Goal: Transaction & Acquisition: Purchase product/service

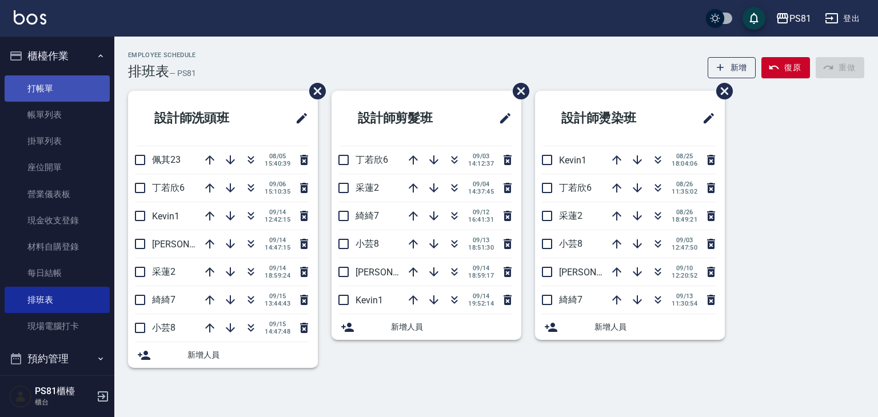
click at [85, 91] on link "打帳單" at bounding box center [57, 88] width 105 height 26
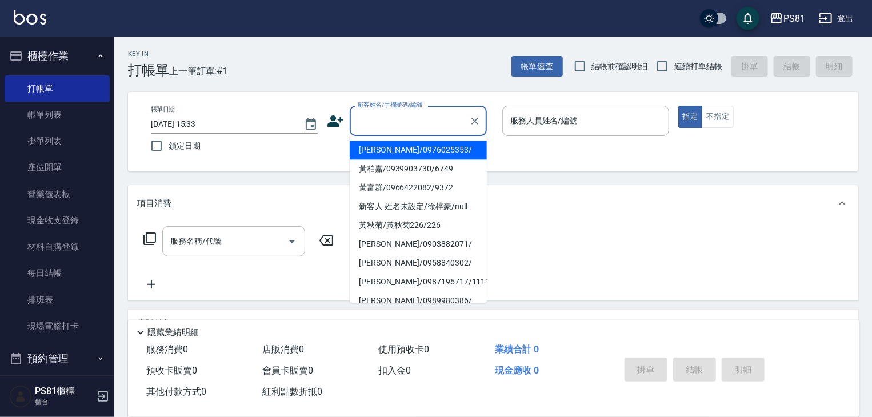
click at [391, 130] on input "顧客姓名/手機號碼/編號" at bounding box center [410, 121] width 110 height 20
click at [406, 145] on li "[PERSON_NAME]/0976025353/" at bounding box center [418, 150] width 137 height 19
type input "[PERSON_NAME]/0976025353/"
type input "小芸-8"
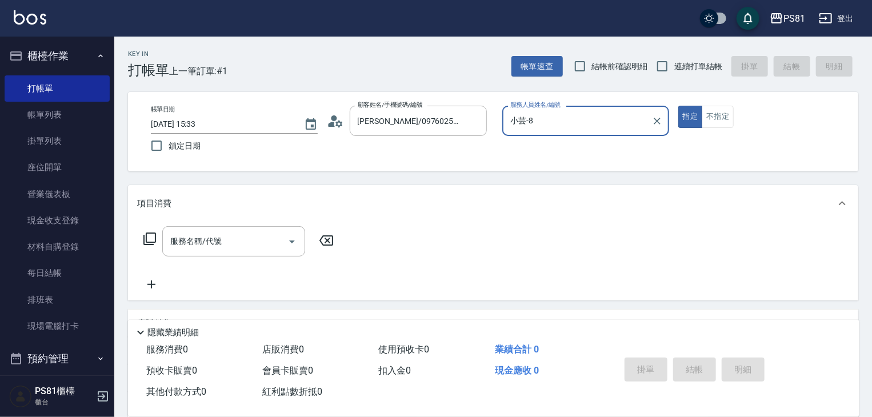
drag, startPoint x: 690, startPoint y: 57, endPoint x: 683, endPoint y: 65, distance: 10.5
click at [688, 58] on label "連續打單結帳" at bounding box center [686, 66] width 72 height 24
click at [674, 58] on input "連續打單結帳" at bounding box center [662, 66] width 24 height 24
checkbox input "true"
click at [197, 258] on div "服務名稱/代號 服務名稱/代號" at bounding box center [238, 258] width 203 height 65
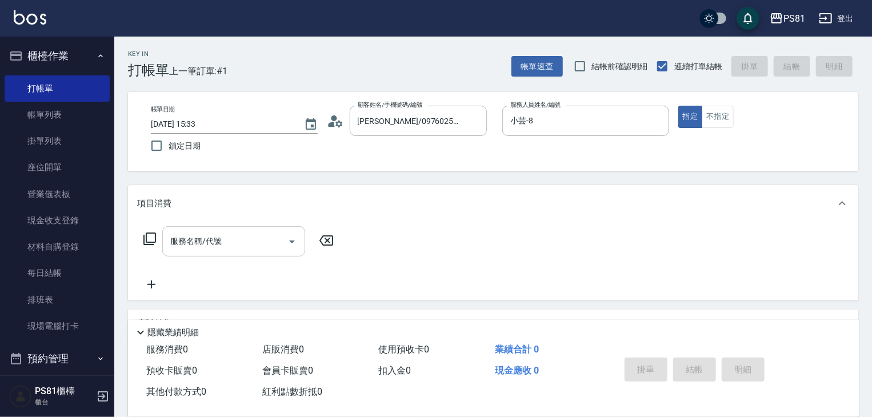
click at [205, 253] on div "服務名稱/代號" at bounding box center [233, 241] width 143 height 30
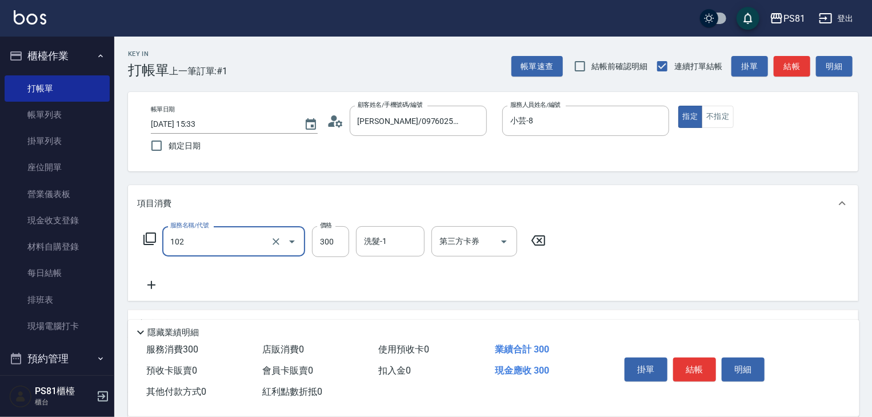
type input "保濕洗(102)"
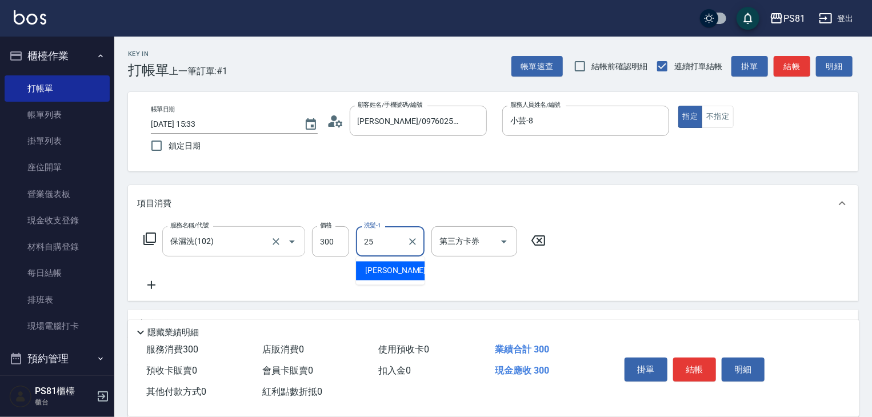
type input "妮可-25"
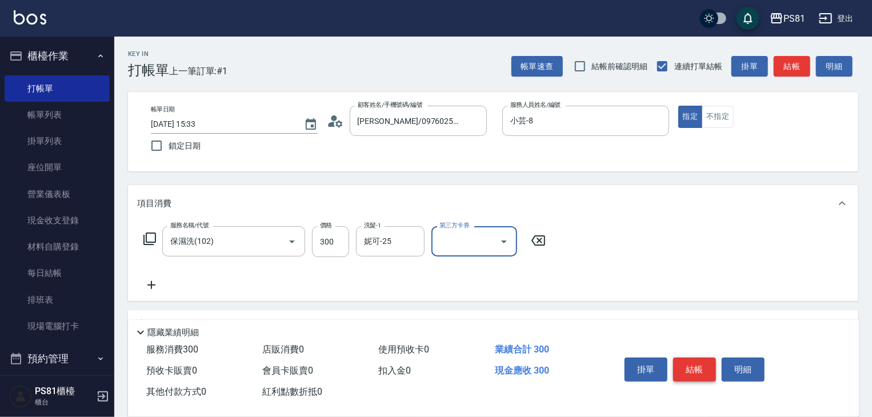
click at [697, 359] on button "結帳" at bounding box center [694, 370] width 43 height 24
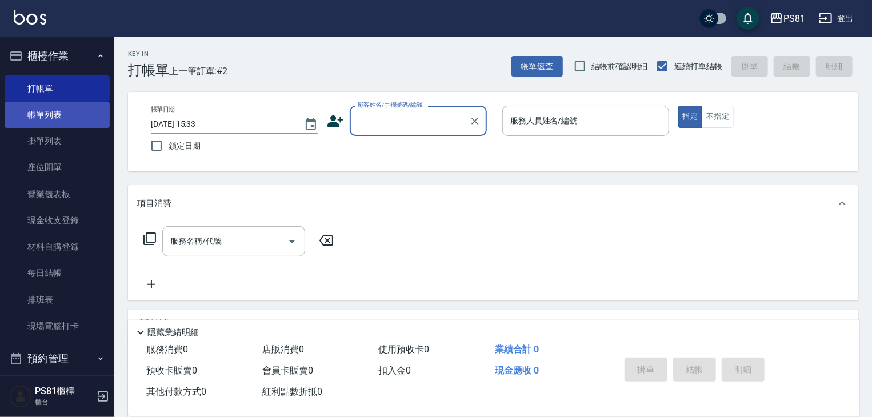
click at [63, 115] on link "帳單列表" at bounding box center [57, 115] width 105 height 26
